Goal: Transaction & Acquisition: Book appointment/travel/reservation

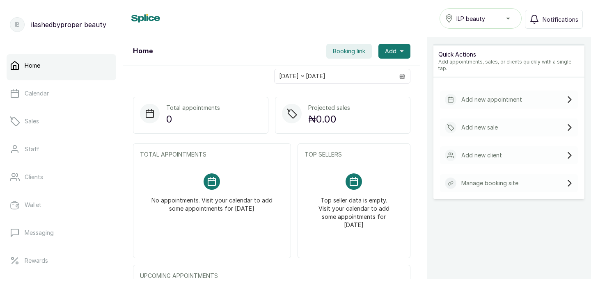
click at [347, 53] on span "Booking link" at bounding box center [349, 51] width 32 height 8
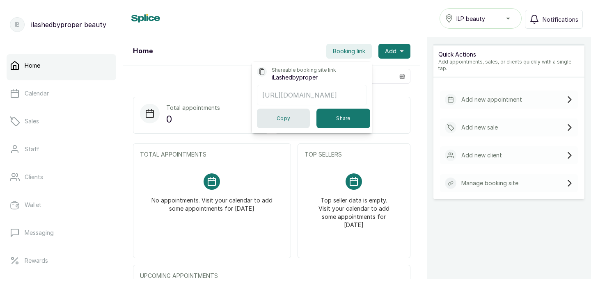
click at [282, 119] on button "Copy" at bounding box center [283, 119] width 53 height 20
click at [276, 32] on div "Home ILP beauty Notifications" at bounding box center [357, 18] width 468 height 37
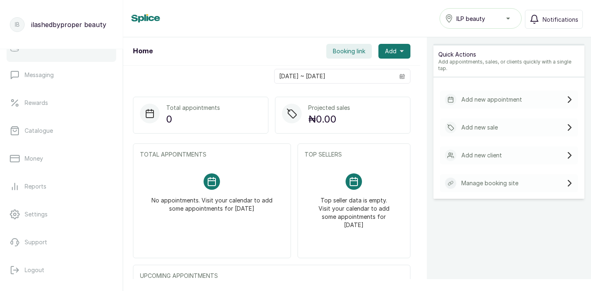
scroll to position [162, 0]
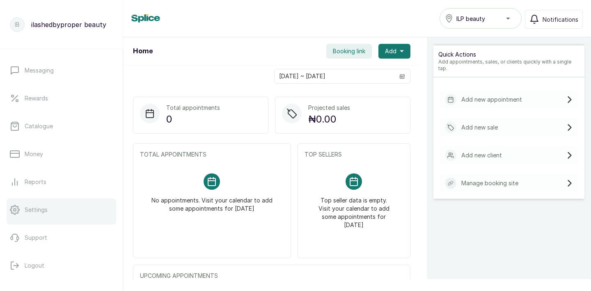
click at [39, 210] on p "Settings" at bounding box center [36, 210] width 23 height 8
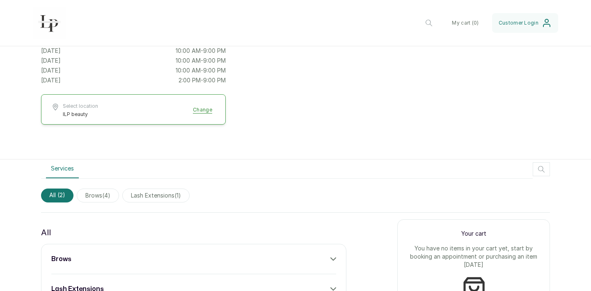
scroll to position [154, 0]
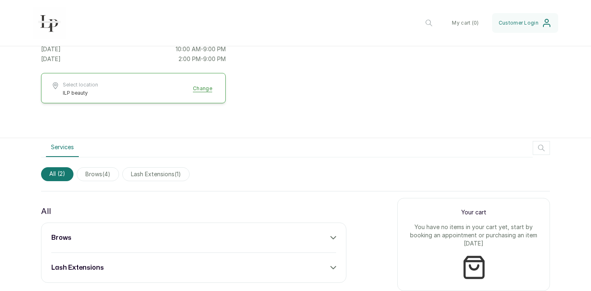
click at [98, 176] on span "brows ( 4 )" at bounding box center [98, 174] width 42 height 14
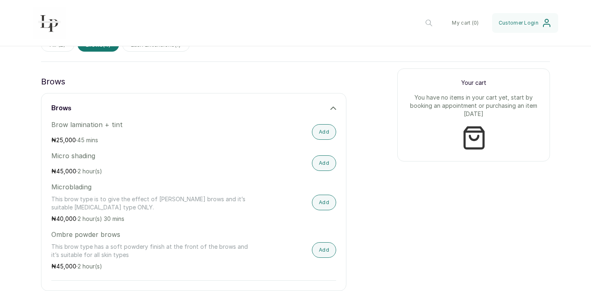
scroll to position [144, 0]
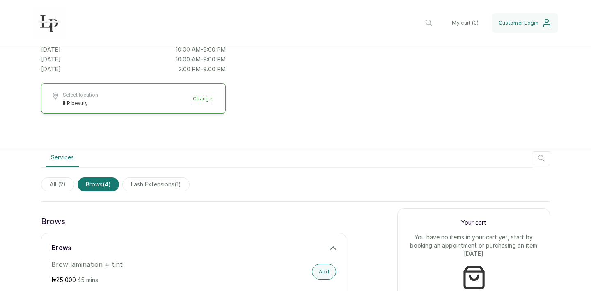
click at [146, 185] on span "lash extensions ( 1 )" at bounding box center [155, 185] width 67 height 14
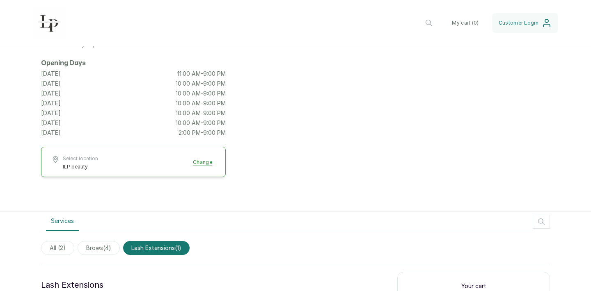
scroll to position [108, 0]
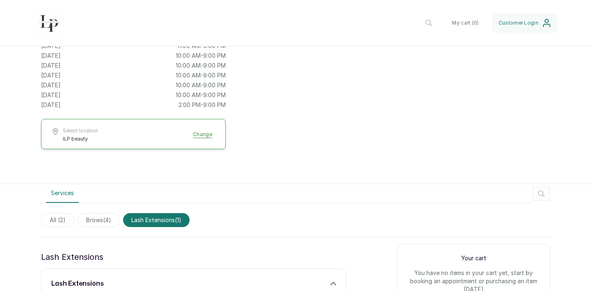
click at [58, 222] on span "All ( 2 )" at bounding box center [57, 220] width 33 height 14
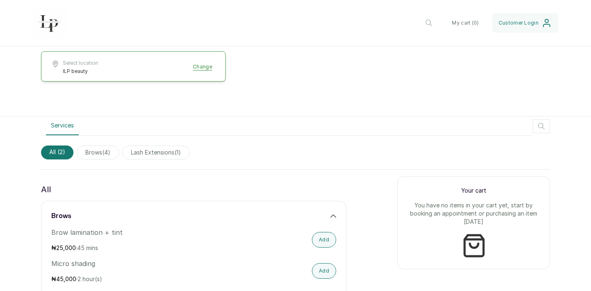
scroll to position [251, 0]
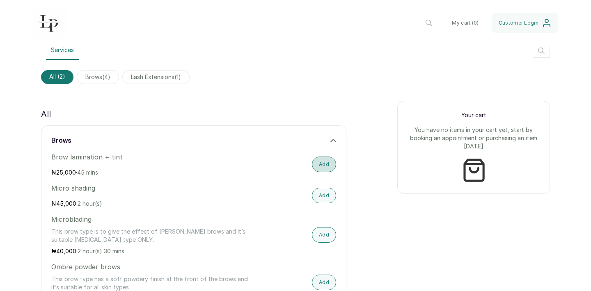
click at [325, 167] on button "Add" at bounding box center [324, 165] width 24 height 16
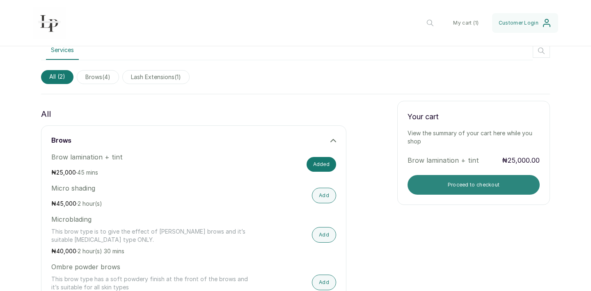
click at [475, 190] on button "Proceed to checkout" at bounding box center [473, 185] width 132 height 20
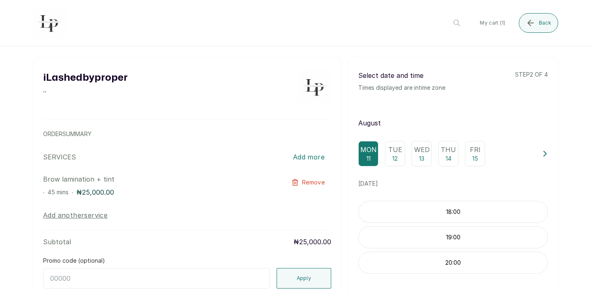
scroll to position [0, 0]
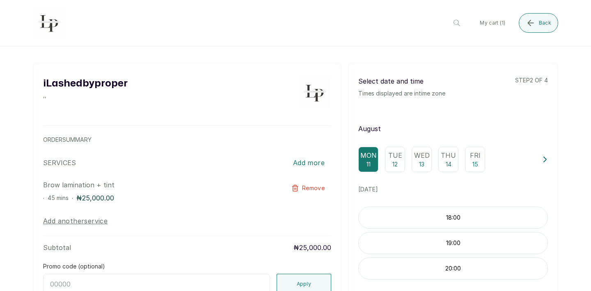
click at [393, 162] on p "12" at bounding box center [394, 164] width 5 height 8
click at [449, 226] on div "10:00" at bounding box center [452, 218] width 189 height 22
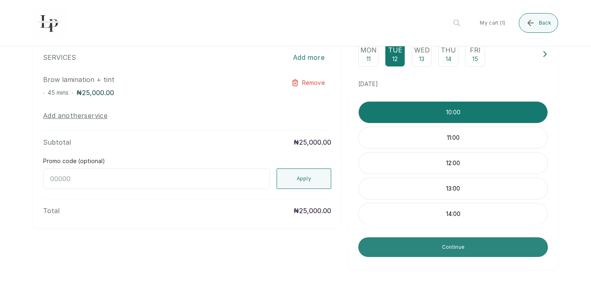
click at [452, 251] on button "Continue" at bounding box center [452, 247] width 189 height 20
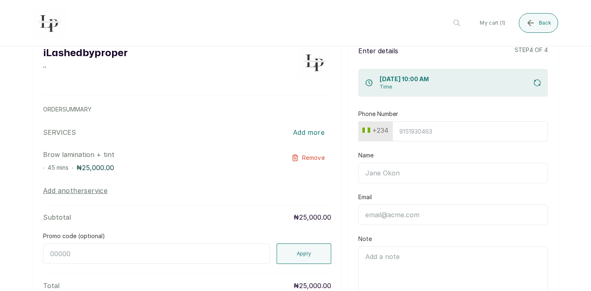
scroll to position [42, 0]
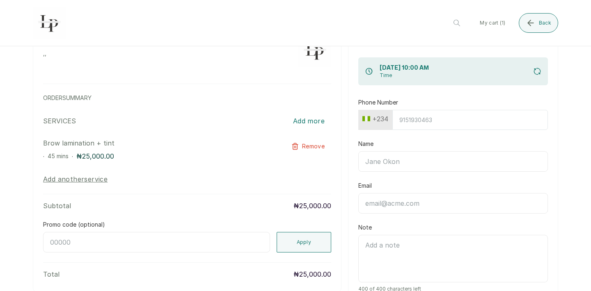
click at [424, 118] on input "Phone Number" at bounding box center [469, 120] width 155 height 20
type input "8138915419"
type input "Temitope [PERSON_NAME]"
type input "[EMAIL_ADDRESS][DOMAIN_NAME]"
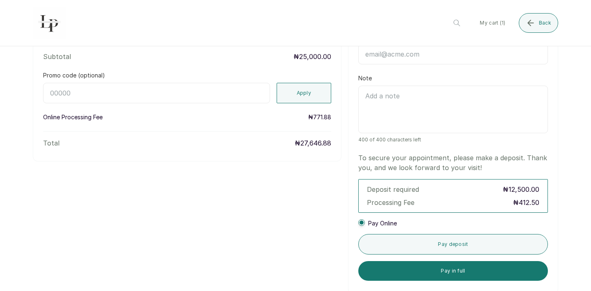
scroll to position [212, 0]
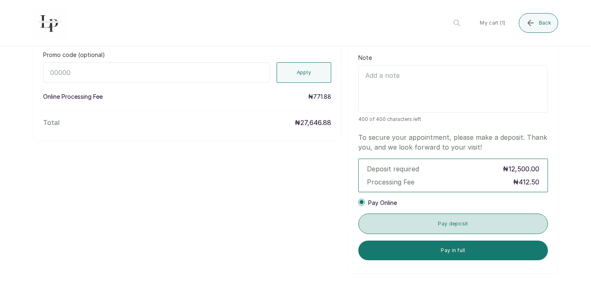
click at [451, 225] on button "Pay deposit" at bounding box center [452, 224] width 189 height 21
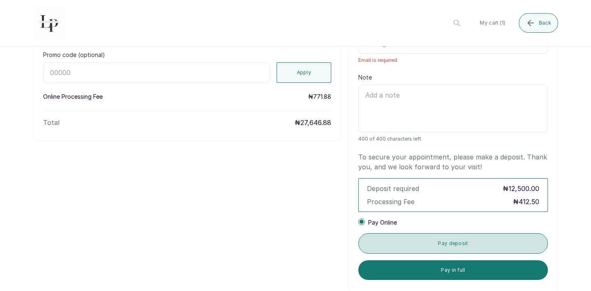
scroll to position [34, 0]
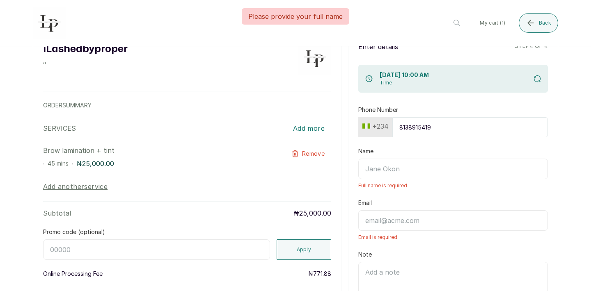
click at [386, 170] on input "Name" at bounding box center [452, 169] width 189 height 21
type input "Temitope [PERSON_NAME]"
type input "[EMAIL_ADDRESS][DOMAIN_NAME]"
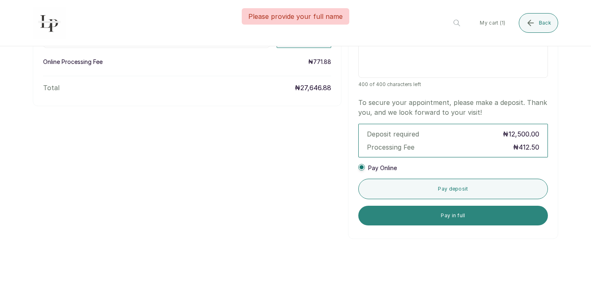
scroll to position [262, 0]
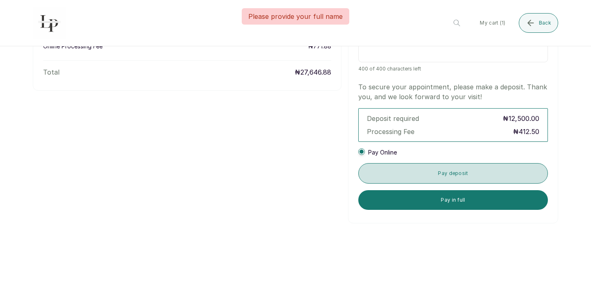
click at [460, 173] on button "Pay deposit" at bounding box center [452, 173] width 189 height 21
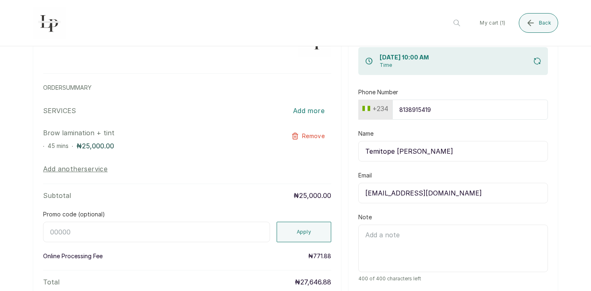
scroll to position [230, 0]
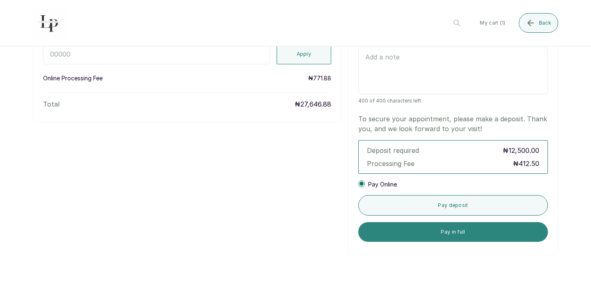
click at [457, 230] on button "Pay in full" at bounding box center [452, 232] width 189 height 20
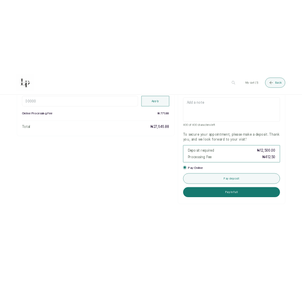
scroll to position [264, 0]
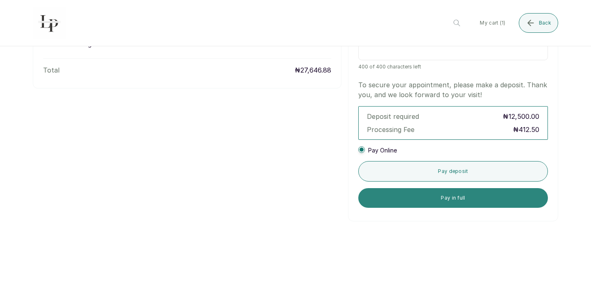
click at [447, 194] on button "Pay in full" at bounding box center [452, 198] width 189 height 20
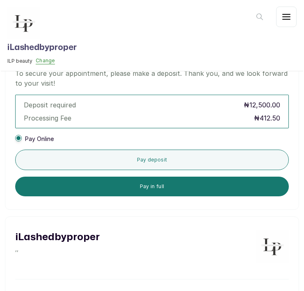
scroll to position [285, 0]
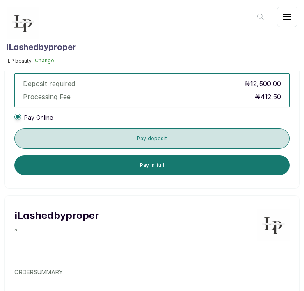
click at [203, 138] on button "Pay deposit" at bounding box center [151, 138] width 275 height 21
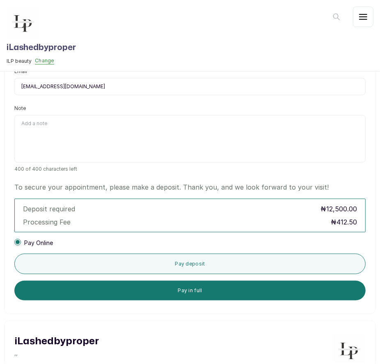
scroll to position [148, 0]
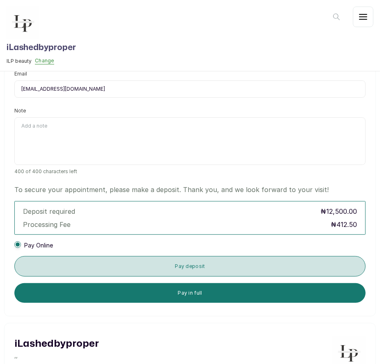
click at [200, 266] on button "Pay deposit" at bounding box center [189, 266] width 351 height 21
click at [220, 270] on button "Pay deposit" at bounding box center [189, 266] width 351 height 21
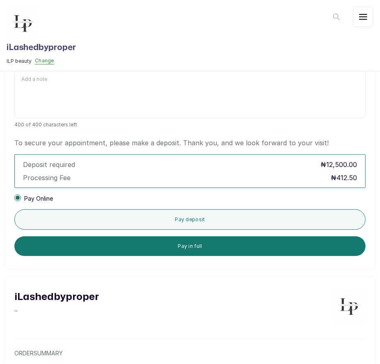
scroll to position [153, 0]
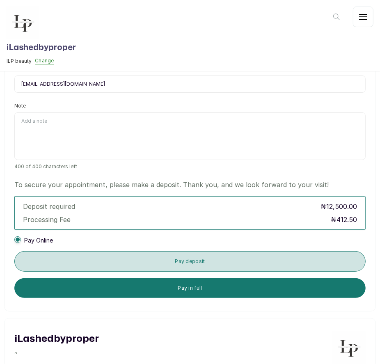
click at [194, 259] on button "Pay deposit" at bounding box center [189, 261] width 351 height 21
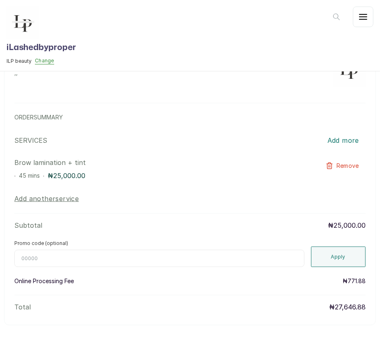
scroll to position [430, 0]
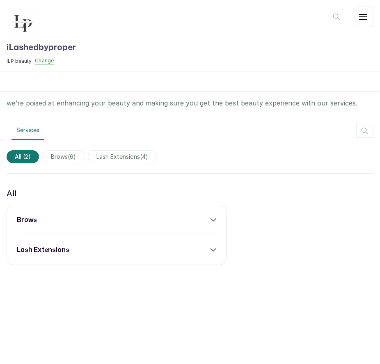
click at [206, 210] on div "brows lash extensions" at bounding box center [117, 235] width 220 height 60
click at [209, 218] on div "brows" at bounding box center [116, 220] width 199 height 10
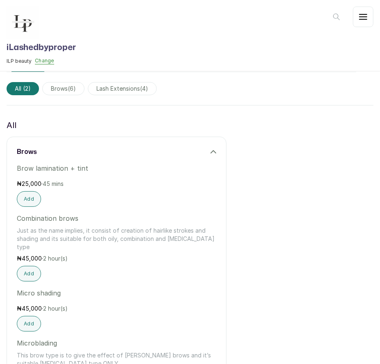
scroll to position [88, 0]
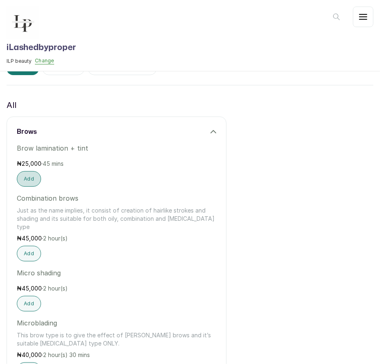
click at [25, 182] on button "Add" at bounding box center [29, 179] width 24 height 16
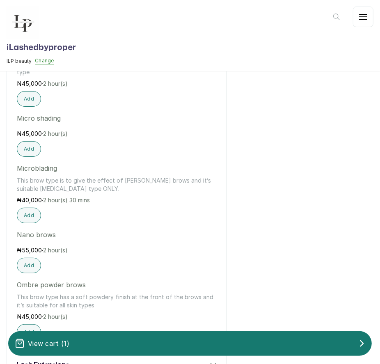
scroll to position [255, 0]
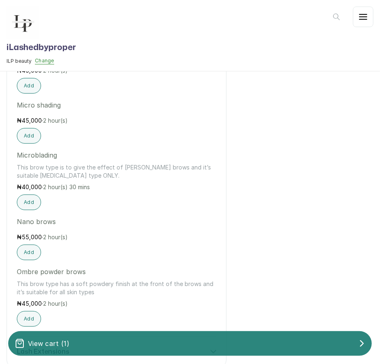
click at [263, 337] on div "View cart ( 1 )" at bounding box center [189, 343] width 363 height 16
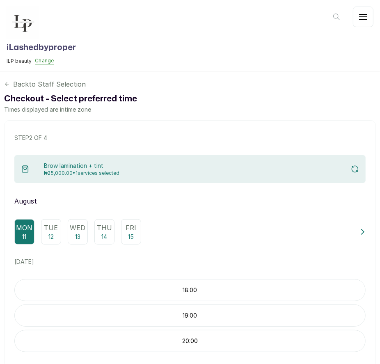
scroll to position [71, 0]
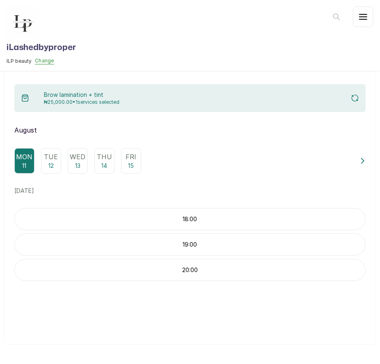
click at [52, 164] on p "12" at bounding box center [50, 166] width 5 height 8
click at [210, 221] on p "10:00" at bounding box center [190, 219] width 350 height 8
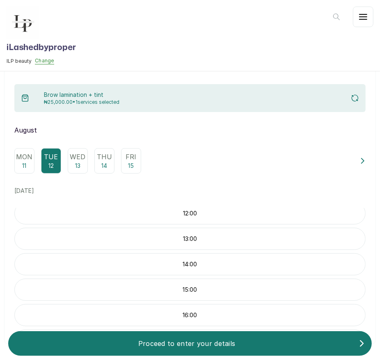
scroll to position [150, 0]
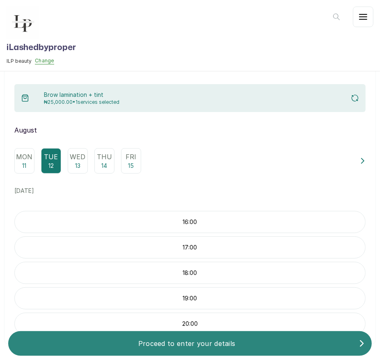
click at [216, 338] on p "Proceed to enter your details" at bounding box center [187, 343] width 344 height 10
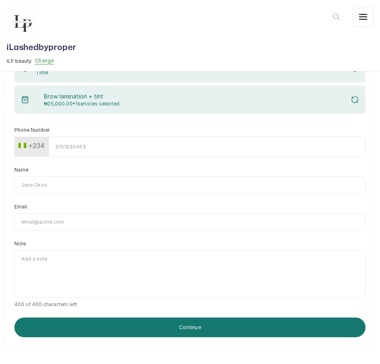
scroll to position [126, 0]
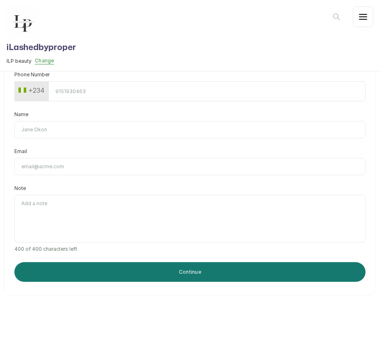
click at [84, 139] on form "Phone Number +234 Name Email Note 400 of 400 characters left Continue" at bounding box center [189, 176] width 351 height 210
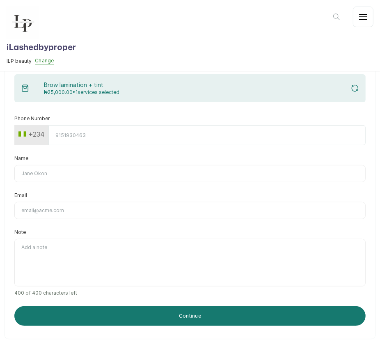
scroll to position [82, 0]
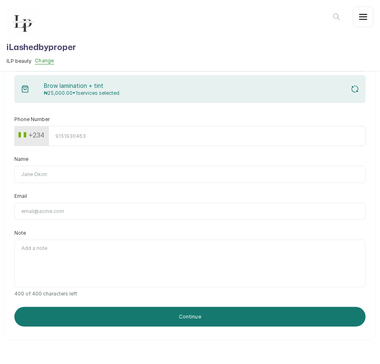
click at [81, 137] on input "Phone Number" at bounding box center [206, 136] width 317 height 20
type input "8138915419"
type input "Temitope [PERSON_NAME]"
type input "[EMAIL_ADDRESS][DOMAIN_NAME]"
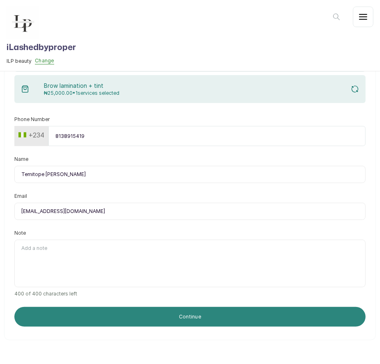
type input "Temitope Deborah"
click at [232, 310] on button "Continue" at bounding box center [189, 317] width 351 height 20
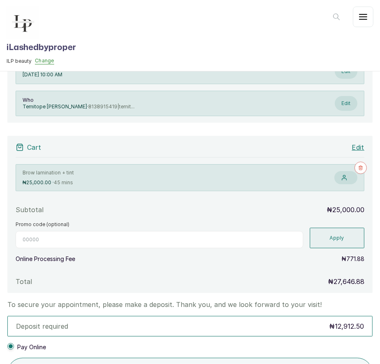
scroll to position [209, 0]
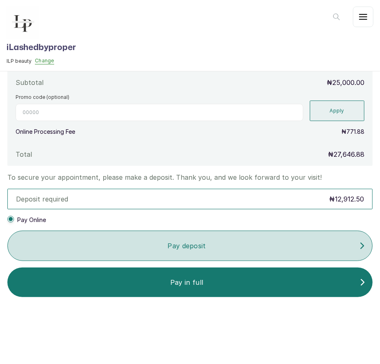
click at [203, 242] on p "Pay deposit" at bounding box center [186, 246] width 345 height 10
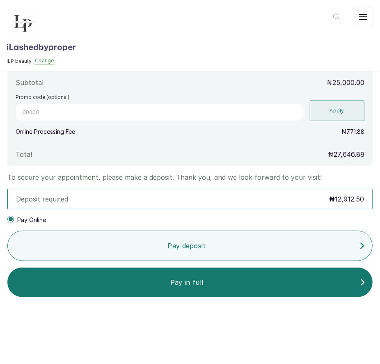
scroll to position [0, 0]
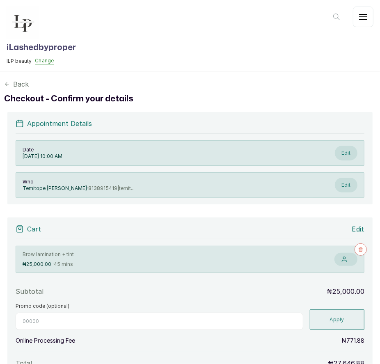
click at [9, 85] on icon at bounding box center [7, 84] width 6 height 6
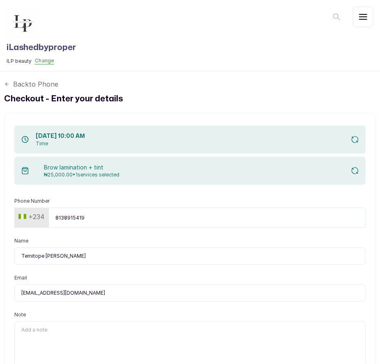
click at [7, 84] on icon at bounding box center [7, 84] width 6 height 6
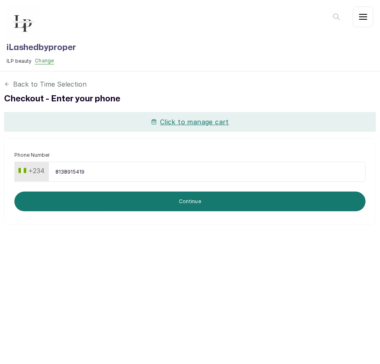
click at [7, 84] on icon at bounding box center [7, 84] width 6 height 6
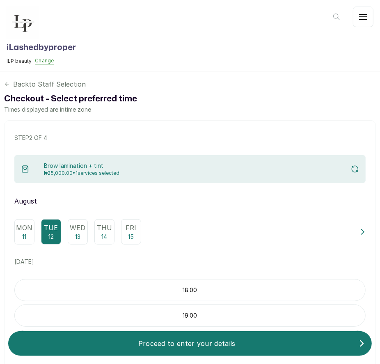
click at [7, 84] on icon at bounding box center [7, 84] width 6 height 6
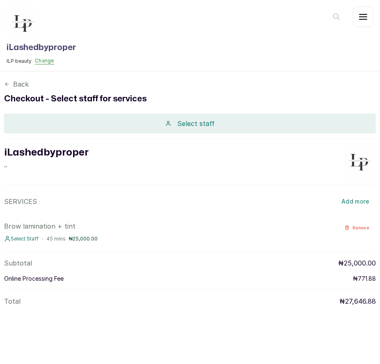
click at [7, 84] on icon at bounding box center [7, 84] width 6 height 6
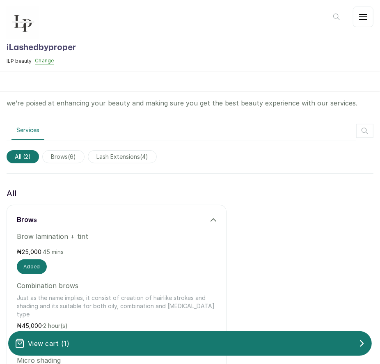
click at [7, 84] on div at bounding box center [190, 81] width 380 height 20
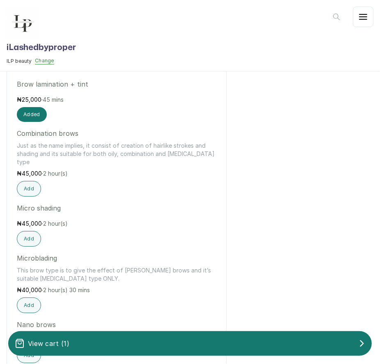
scroll to position [255, 0]
